Goal: Task Accomplishment & Management: Use online tool/utility

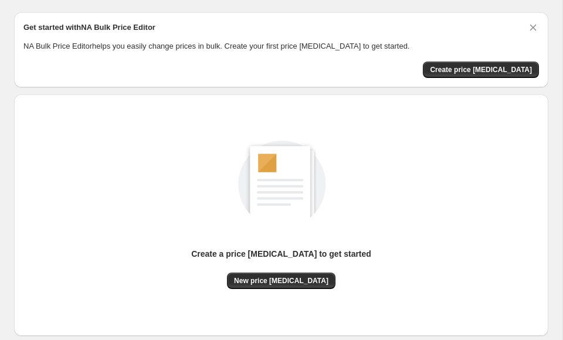
scroll to position [36, 0]
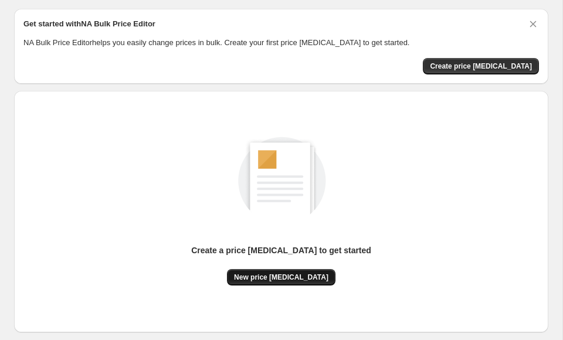
click at [295, 278] on span "New price change job" at bounding box center [281, 277] width 94 height 9
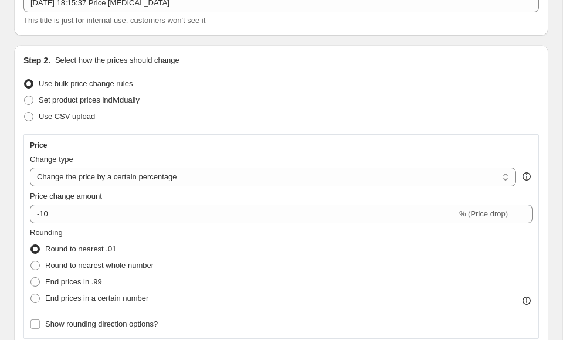
scroll to position [100, 0]
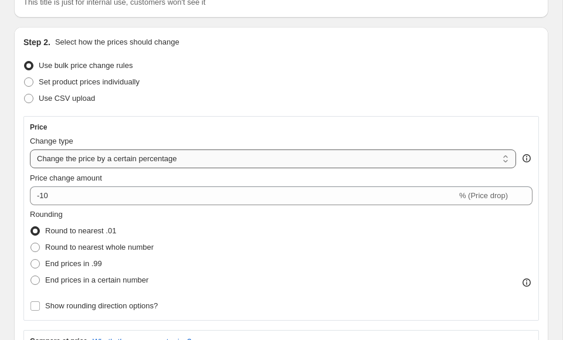
click at [147, 162] on select "Change the price to a certain amount Change the price by a certain amount Chang…" at bounding box center [273, 158] width 486 height 19
select select "to"
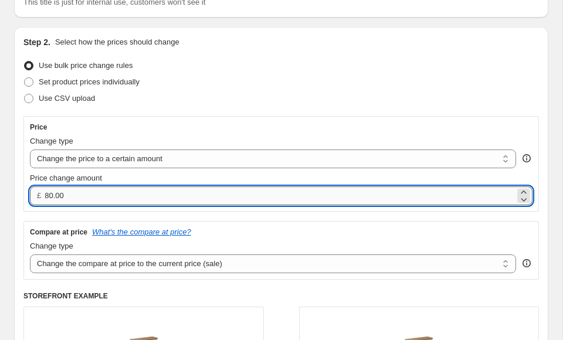
click at [47, 195] on input "80.00" at bounding box center [280, 195] width 470 height 19
type input "399.00"
click at [22, 227] on div "Step 2. Select how the prices should change Use bulk price change rules Set pro…" at bounding box center [281, 238] width 534 height 423
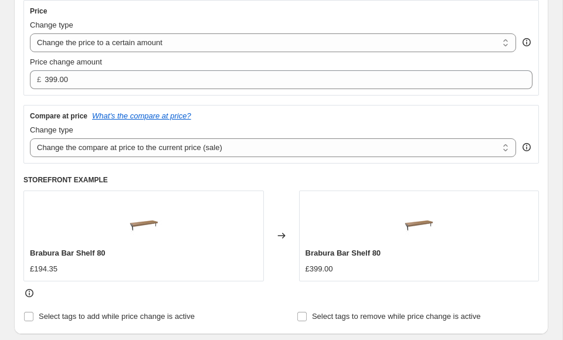
scroll to position [219, 0]
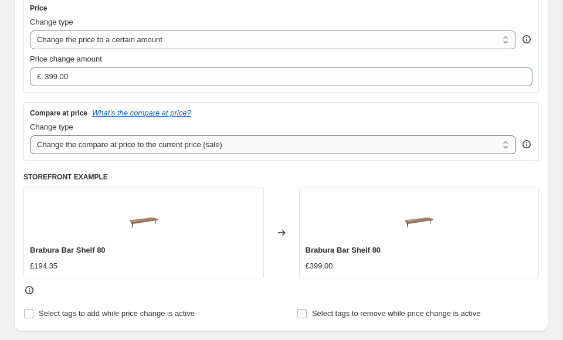
click at [93, 147] on select "Change the compare at price to the current price (sale) Change the compare at p…" at bounding box center [273, 144] width 486 height 19
select select "remove"
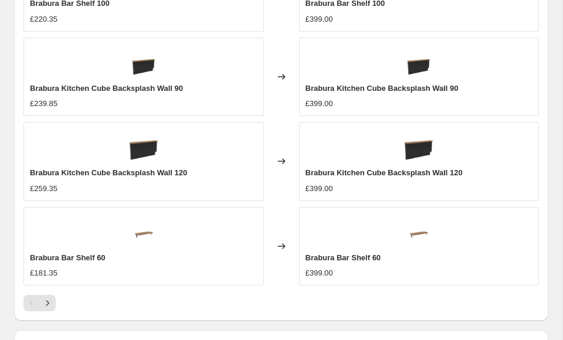
scroll to position [856, 0]
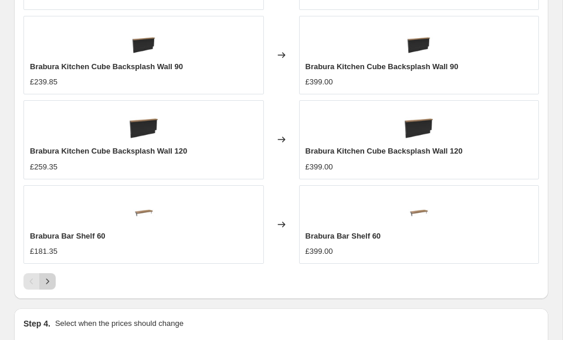
click at [51, 281] on icon "Next" at bounding box center [48, 282] width 12 height 12
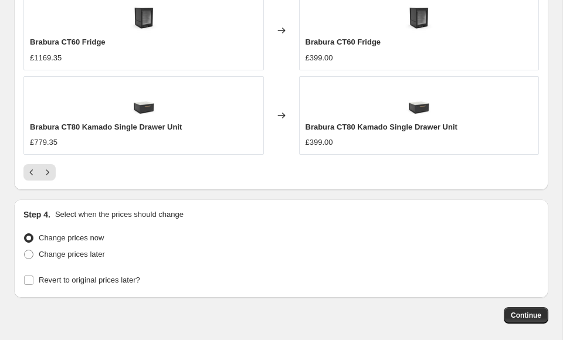
scroll to position [1002, 0]
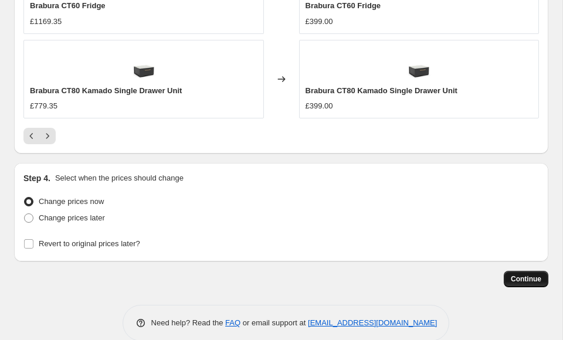
click at [513, 277] on span "Continue" at bounding box center [526, 278] width 30 height 9
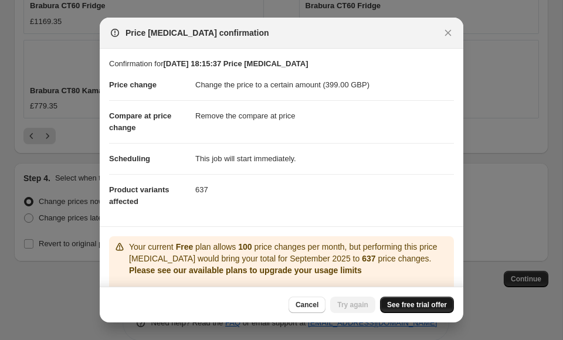
click at [416, 308] on span "See free trial offer" at bounding box center [417, 304] width 60 height 9
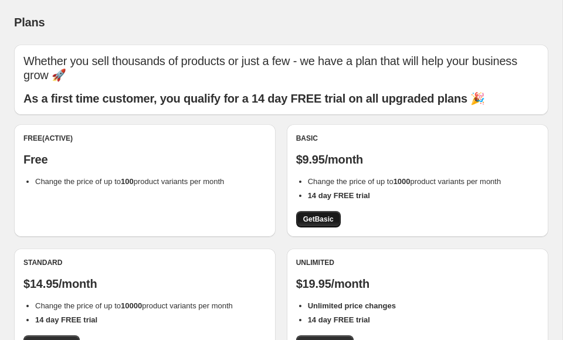
click at [325, 220] on span "Get Basic" at bounding box center [318, 219] width 30 height 9
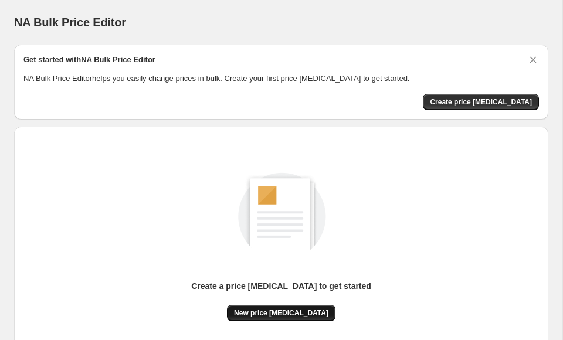
click at [304, 314] on span "New price [MEDICAL_DATA]" at bounding box center [281, 312] width 94 height 9
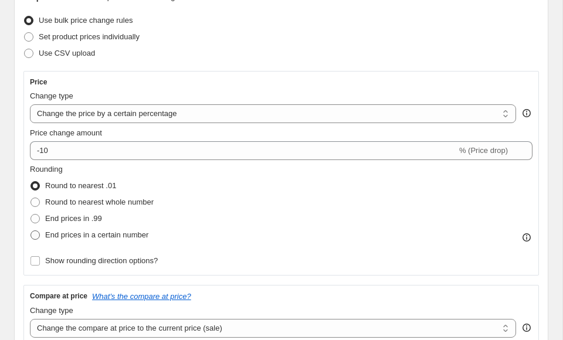
scroll to position [148, 0]
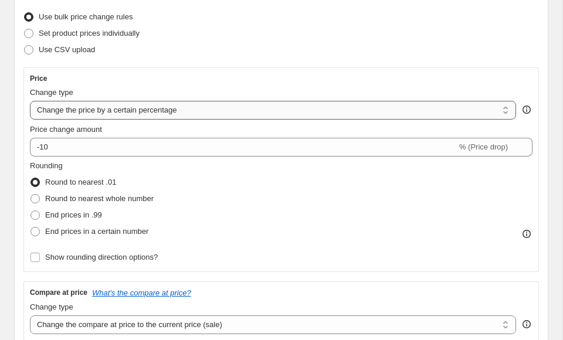
click at [148, 110] on select "Change the price to a certain amount Change the price by a certain amount Chang…" at bounding box center [273, 110] width 486 height 19
select select "to"
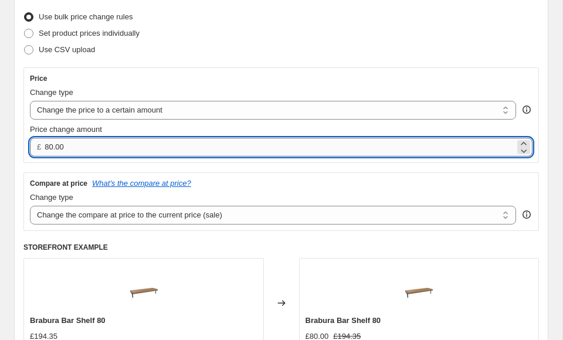
click at [45, 147] on input "80.00" at bounding box center [280, 147] width 470 height 19
type input "399.00"
click at [19, 183] on div "Step 2. Select how the prices should change Use bulk price change rules Set pro…" at bounding box center [281, 189] width 534 height 423
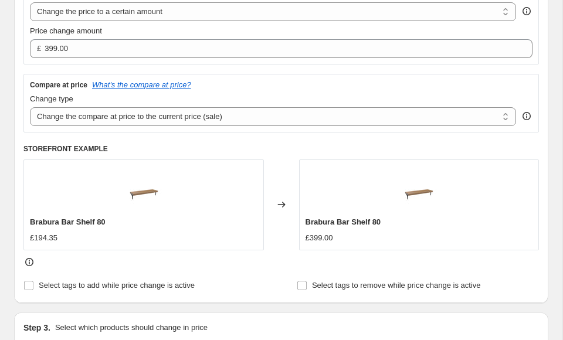
scroll to position [199, 0]
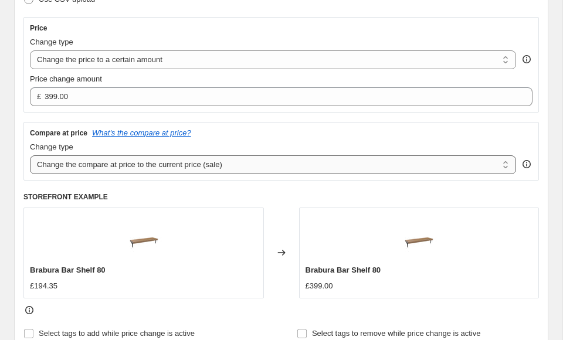
click at [98, 168] on select "Change the compare at price to the current price (sale) Change the compare at p…" at bounding box center [273, 164] width 486 height 19
select select "remove"
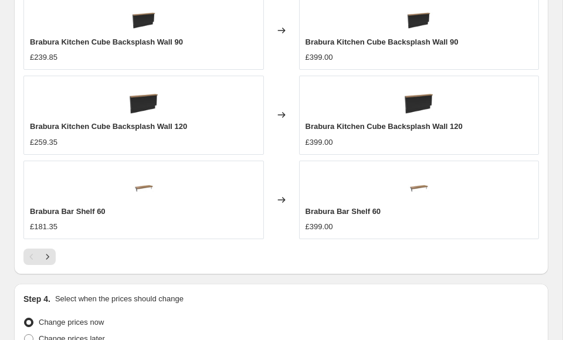
scroll to position [1021, 0]
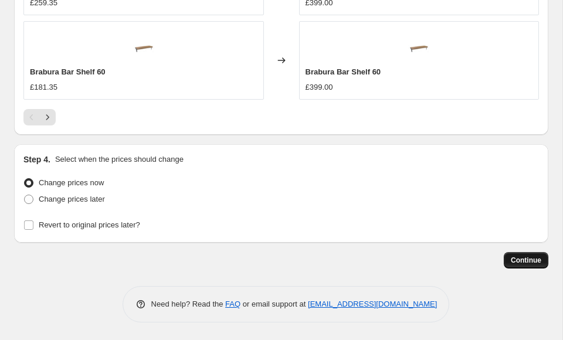
click at [529, 261] on span "Continue" at bounding box center [526, 260] width 30 height 9
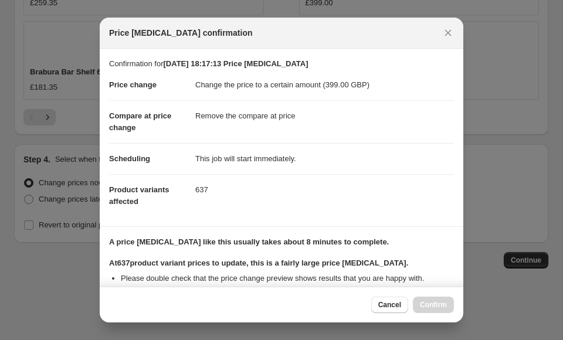
scroll to position [146, 0]
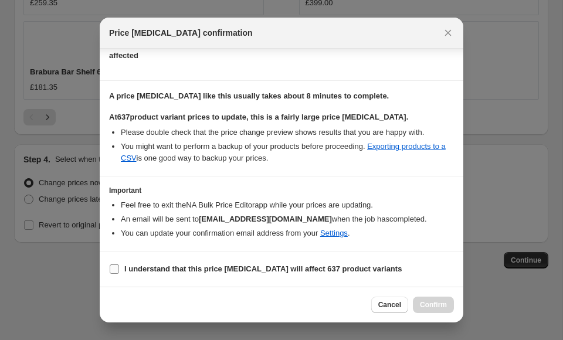
click at [350, 275] on label "I understand that this price change job will affect 637 product variants" at bounding box center [255, 269] width 293 height 16
click at [119, 274] on input "I understand that this price change job will affect 637 product variants" at bounding box center [114, 268] width 9 height 9
checkbox input "true"
click at [430, 292] on div "Cancel Confirm" at bounding box center [281, 305] width 363 height 36
click at [433, 310] on button "Confirm" at bounding box center [433, 305] width 41 height 16
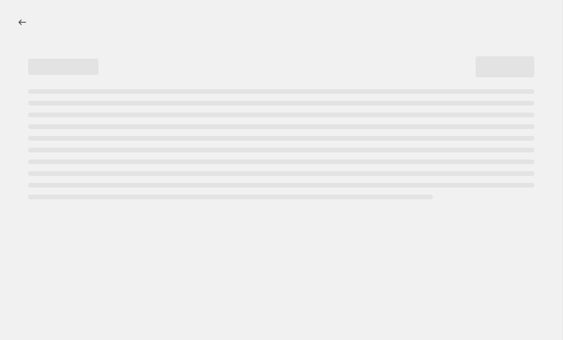
select select "remove"
